Goal: Navigation & Orientation: Understand site structure

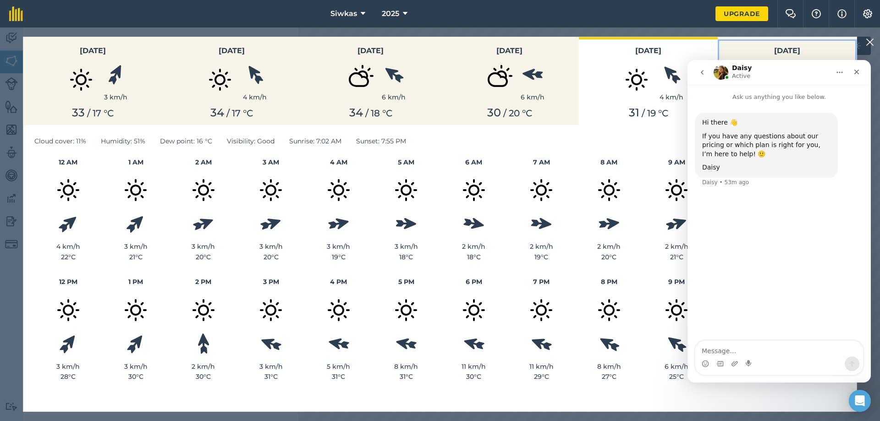
click at [773, 49] on h3 "[DATE]" at bounding box center [787, 51] width 128 height 12
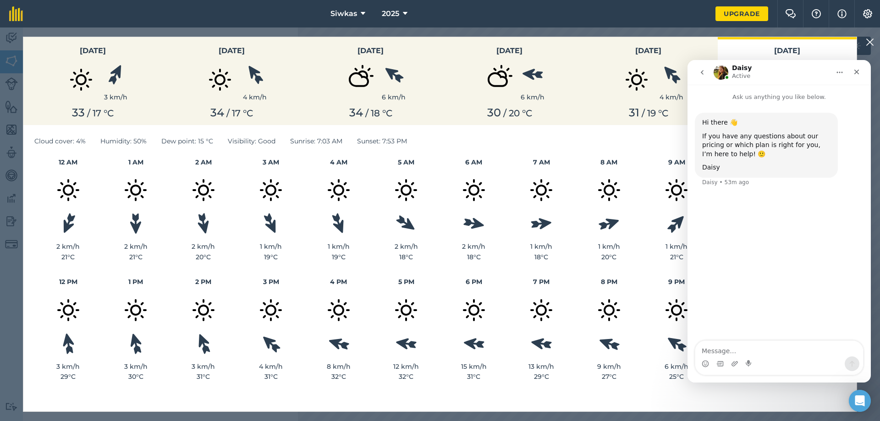
drag, startPoint x: 210, startPoint y: 25, endPoint x: 221, endPoint y: 45, distance: 22.6
click at [215, 30] on body "Siwkas 2025 Upgrade Farm Chat Help Info Settings Map printing is not available …" at bounding box center [440, 210] width 880 height 421
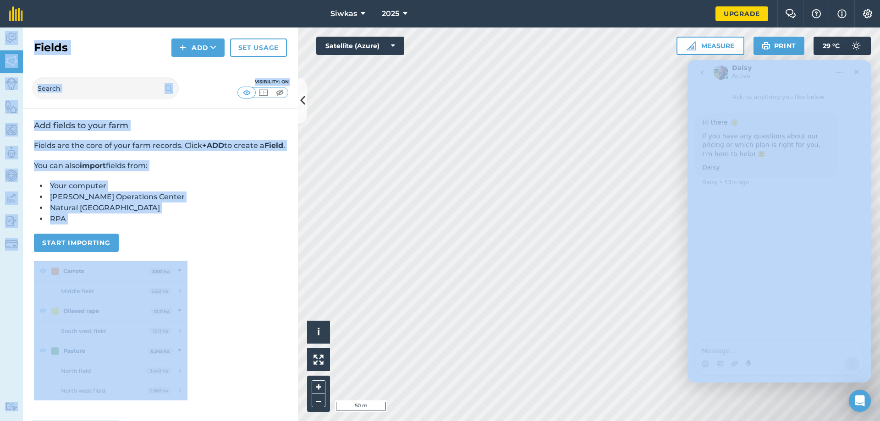
click at [162, 126] on h2 "Add fields to your farm" at bounding box center [160, 125] width 253 height 11
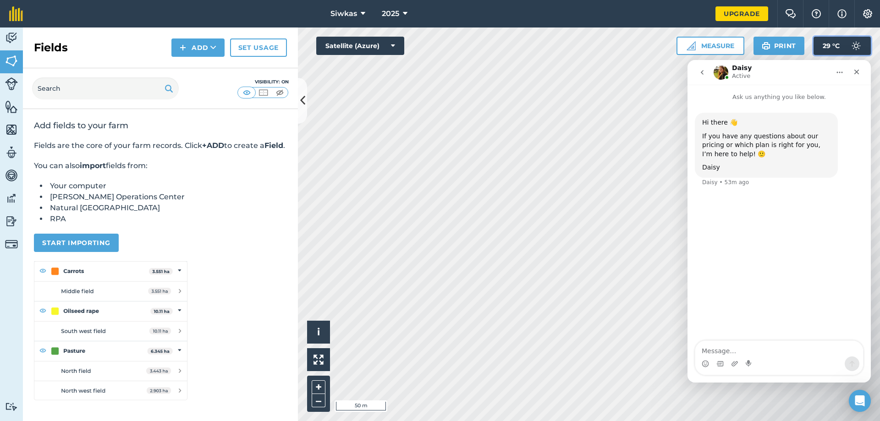
click at [847, 38] on img at bounding box center [856, 46] width 18 height 18
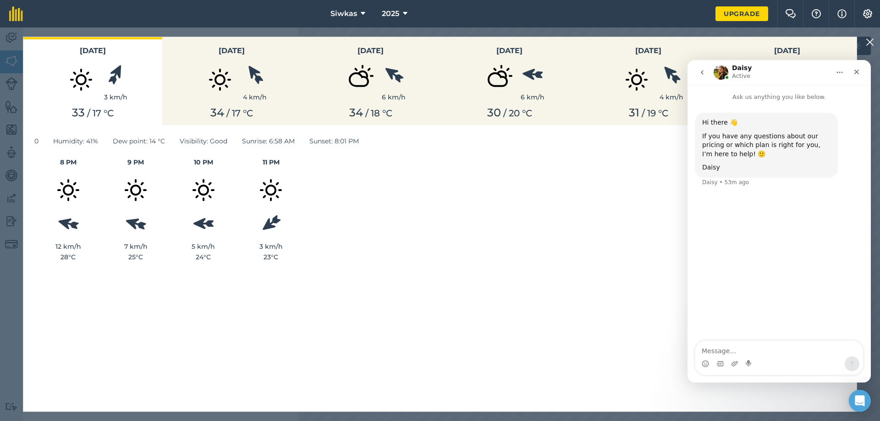
drag, startPoint x: 466, startPoint y: 175, endPoint x: 474, endPoint y: 137, distance: 37.9
click at [468, 173] on div "8 PM 12 km/h 28 ° C 9 PM 7 km/h 25 ° C 10 PM 5 km/h 24 ° C 11 PM 3 km/h 23 ° C" at bounding box center [439, 209] width 811 height 105
click at [185, 219] on div "5 km/h" at bounding box center [204, 232] width 68 height 38
click at [95, 103] on button "[DATE] 3 km/h 33 / 17 ° C" at bounding box center [92, 81] width 139 height 88
click at [258, 144] on div "0 Humidity : 41% Dew point : 14 ° C Visibility : Good Sunrise : 6:58 AM Sunset …" at bounding box center [439, 268] width 833 height 286
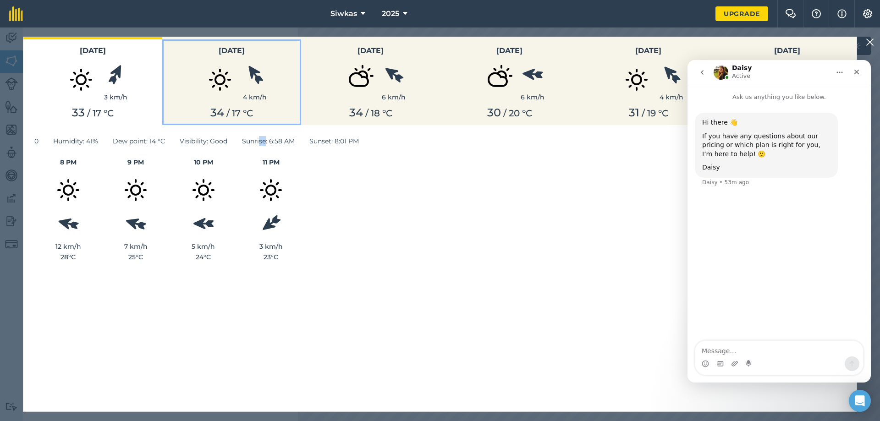
click at [218, 108] on span "34" at bounding box center [217, 112] width 14 height 13
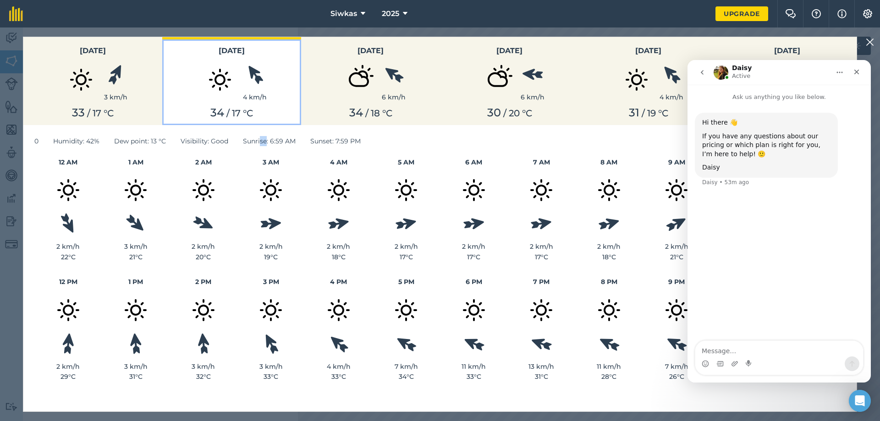
click at [218, 108] on span "34" at bounding box center [217, 112] width 14 height 13
click at [222, 115] on span "34" at bounding box center [217, 112] width 14 height 13
click at [702, 71] on icon "go back" at bounding box center [702, 72] width 3 height 5
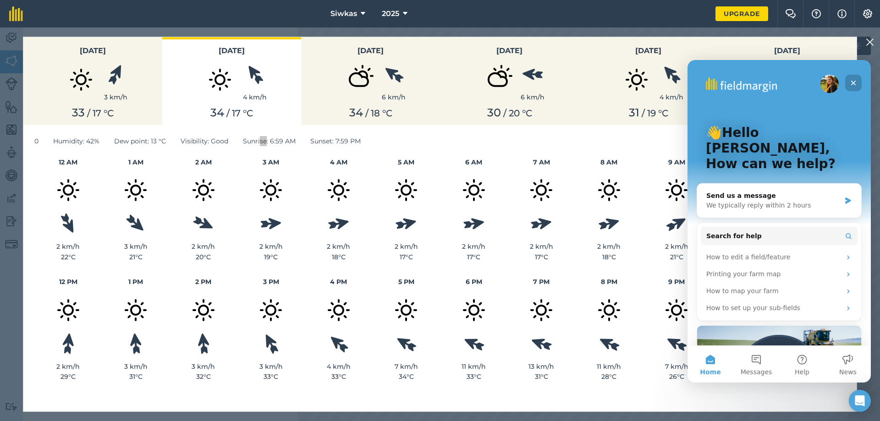
click at [851, 84] on icon "Close" at bounding box center [853, 83] width 5 height 5
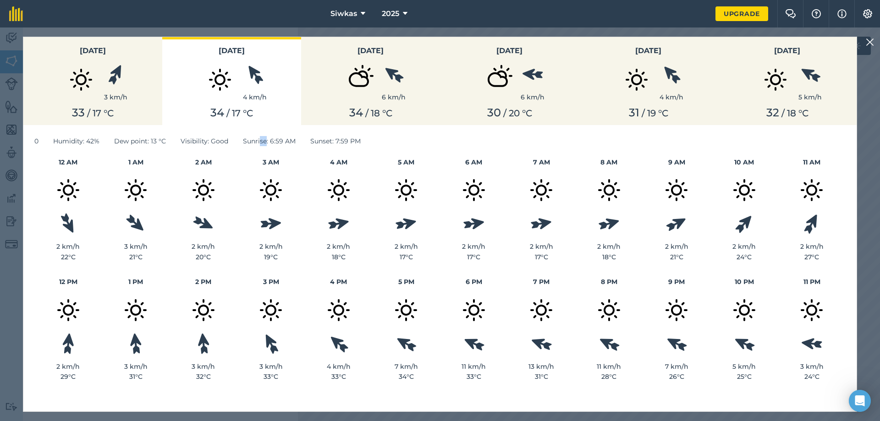
click at [868, 39] on img at bounding box center [869, 42] width 8 height 11
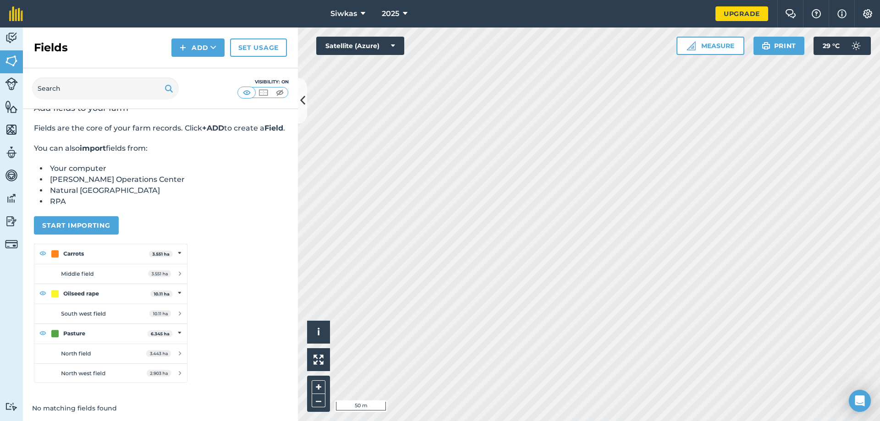
scroll to position [30, 0]
click at [297, 103] on div "Visibility: On" at bounding box center [160, 88] width 275 height 41
click at [301, 105] on icon at bounding box center [302, 101] width 5 height 16
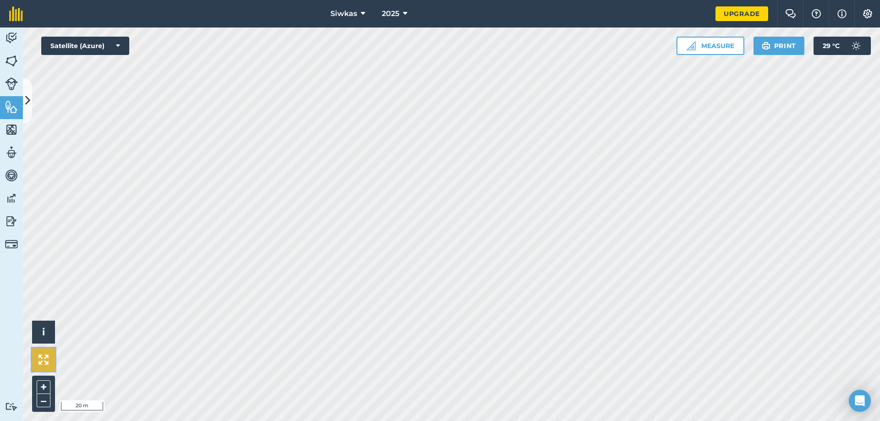
click at [43, 359] on img at bounding box center [43, 360] width 10 height 10
click at [47, 383] on button "+" at bounding box center [44, 387] width 14 height 14
click at [44, 392] on button "+" at bounding box center [44, 387] width 14 height 14
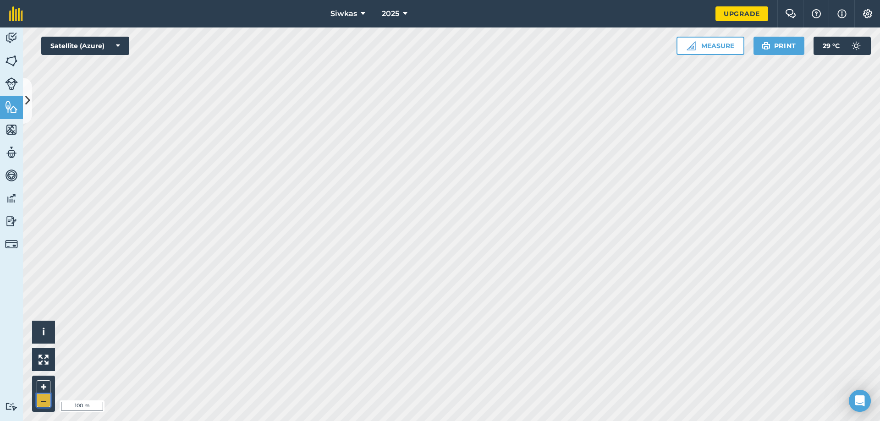
click at [42, 405] on button "–" at bounding box center [44, 400] width 14 height 13
click at [16, 90] on img at bounding box center [11, 83] width 13 height 13
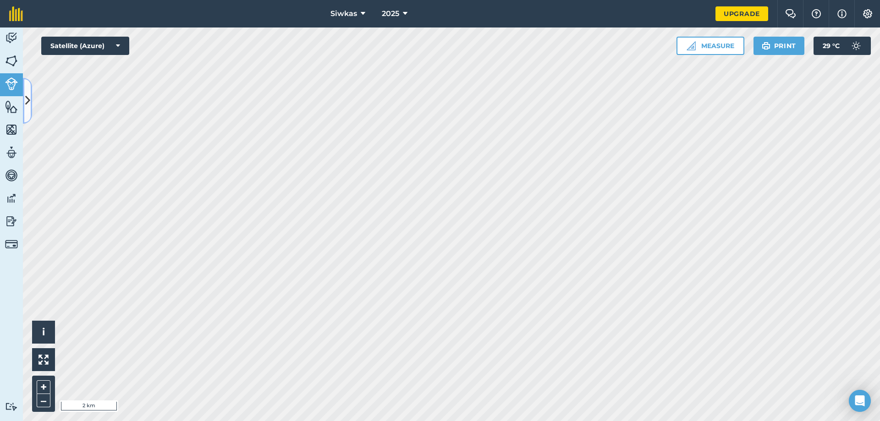
click at [24, 106] on button at bounding box center [27, 101] width 9 height 46
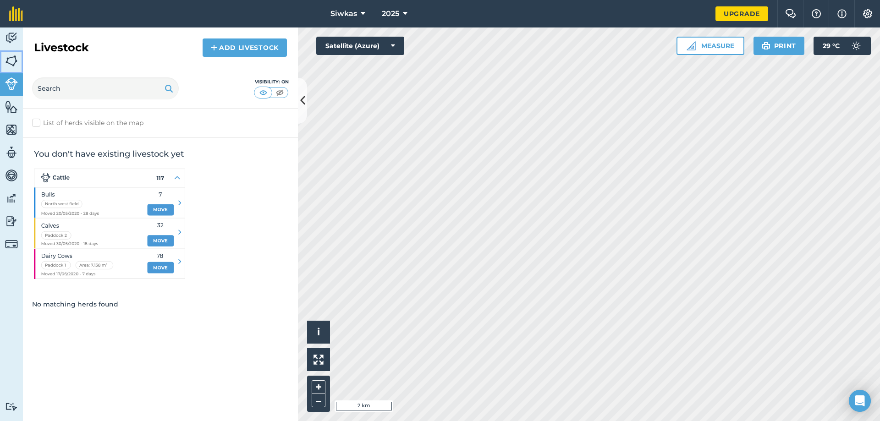
click at [5, 59] on img at bounding box center [11, 61] width 13 height 14
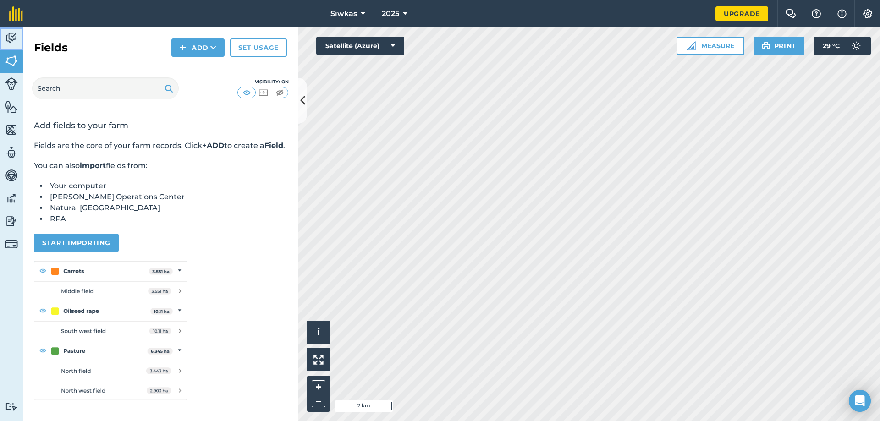
click at [13, 33] on img at bounding box center [11, 38] width 13 height 14
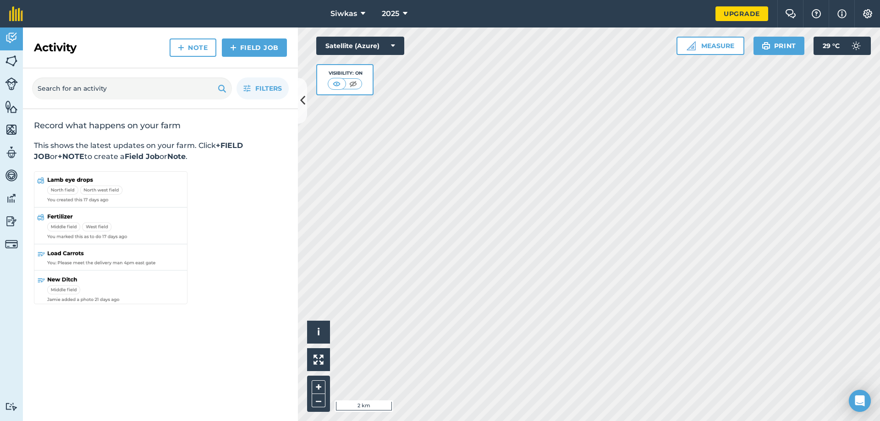
click at [49, 183] on img at bounding box center [110, 238] width 153 height 135
